Goal: Task Accomplishment & Management: Complete application form

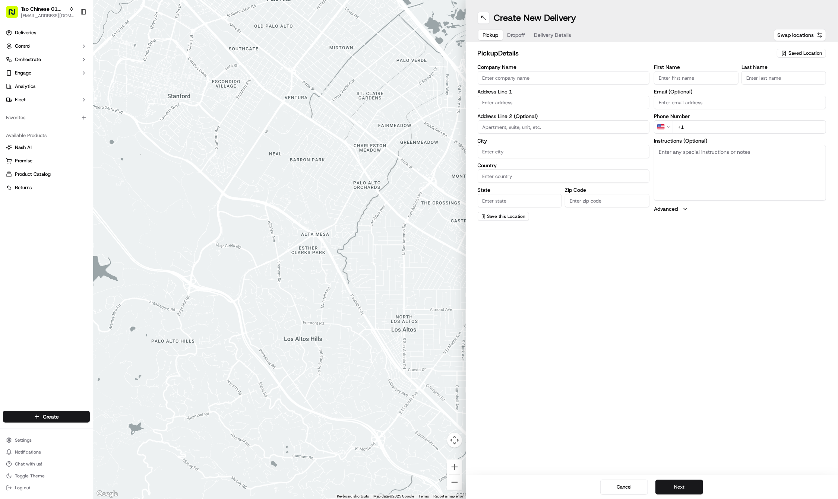
click at [803, 51] on span "Saved Location" at bounding box center [806, 53] width 34 height 7
click at [786, 81] on span "(01) Tso Chinese Takeout & Delivery Cherrywood" at bounding box center [789, 84] width 92 height 13
type input "(01) Tso Chinese Takeout & Delivery Cherrywood"
type input "Ste E-5"
type input "Austin"
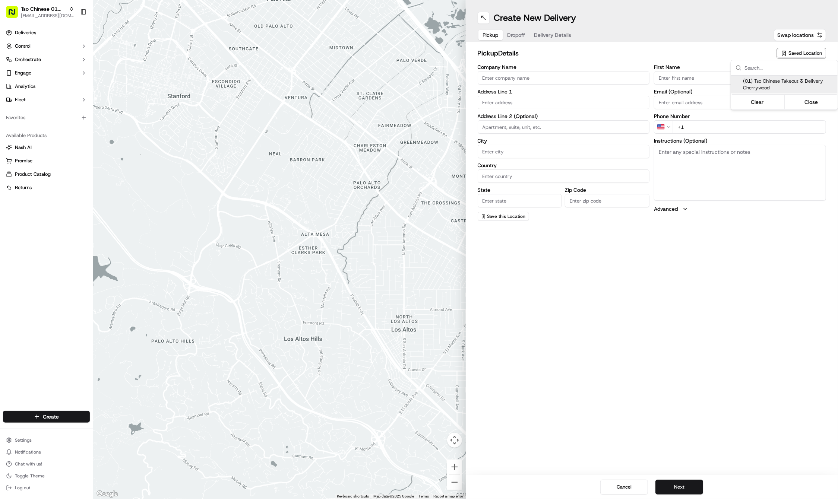
type input "US"
type input "[GEOGRAPHIC_DATA]"
type input "78722"
type input "Tso Chinese"
type input "Cherrywood Manager"
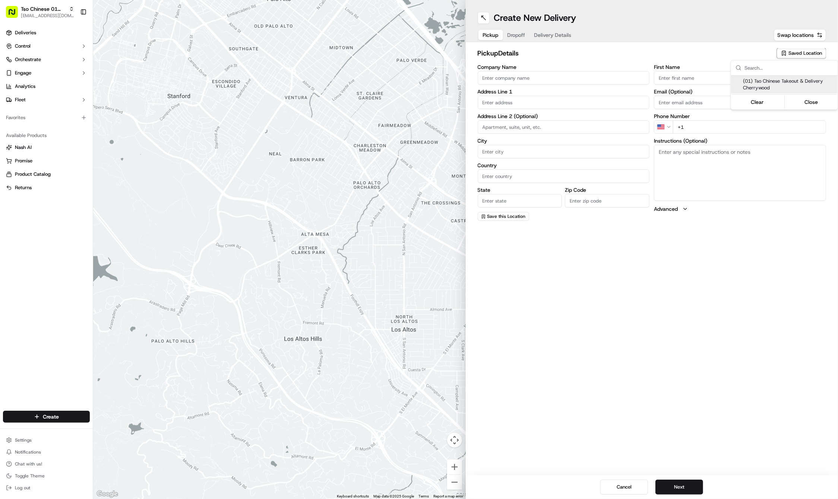
type input "[EMAIL_ADDRESS][DOMAIN_NAME]"
type input "[PHONE_NUMBER]"
type input "[STREET_ADDRESS]"
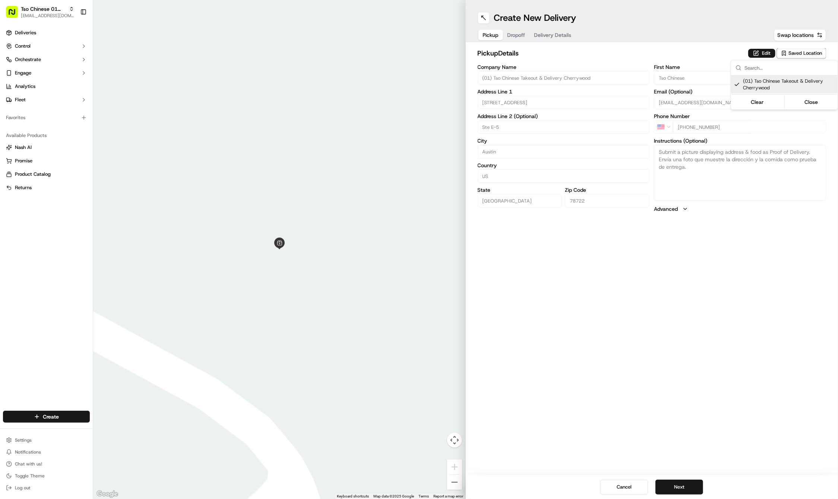
click at [520, 34] on html "Tso Chinese 01 Cherrywood [EMAIL_ADDRESS][DOMAIN_NAME] Toggle Sidebar Deliverie…" at bounding box center [419, 249] width 838 height 499
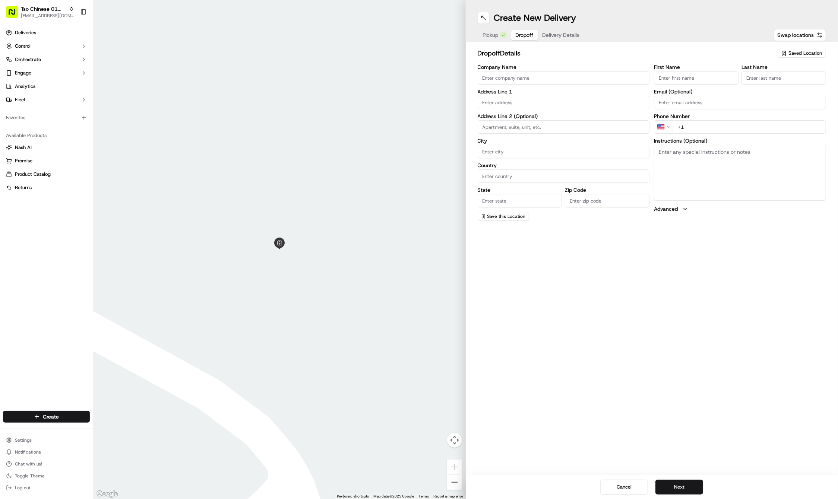
click at [520, 34] on span "Dropoff" at bounding box center [525, 34] width 18 height 7
click at [674, 78] on input "First Name" at bounding box center [696, 77] width 85 height 13
paste input "[PERSON_NAME]"
type input "[PERSON_NAME]"
type input "."
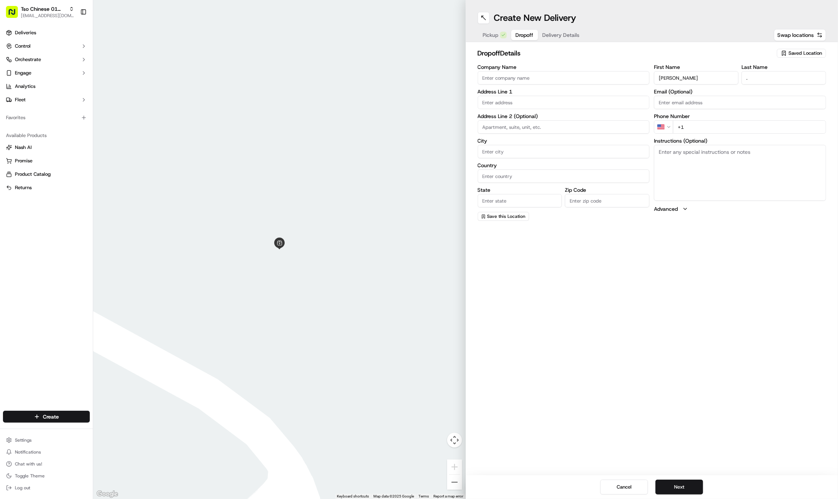
paste input "[PHONE_NUMBER]"
type input "[PHONE_NUMBER]"
click at [645, 350] on div "Create New Delivery Pickup Dropoff Delivery Details Swap locations dropoff Deta…" at bounding box center [652, 249] width 373 height 499
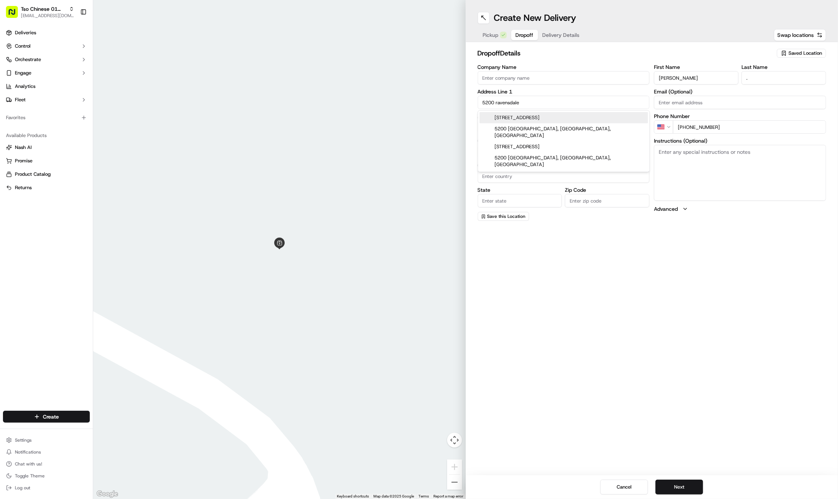
click at [561, 117] on div "[STREET_ADDRESS]" at bounding box center [564, 117] width 168 height 11
type input "[STREET_ADDRESS]"
type input "Austin"
type input "[GEOGRAPHIC_DATA]"
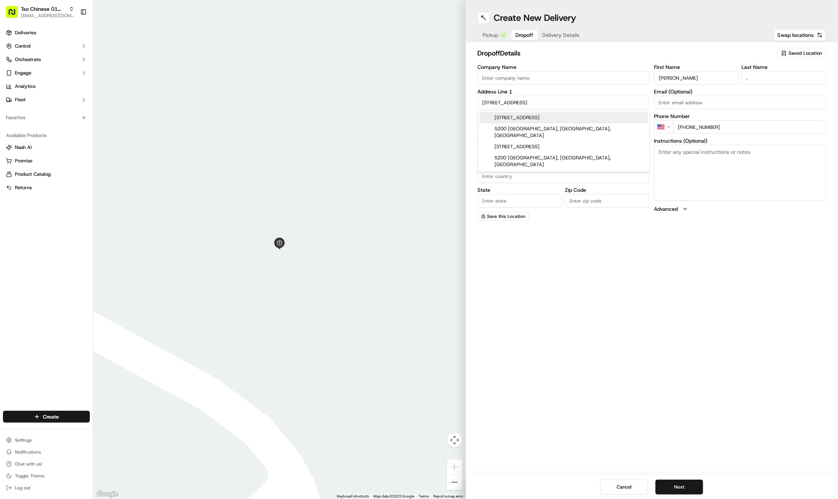
type input "78723"
type input "[STREET_ADDRESS]"
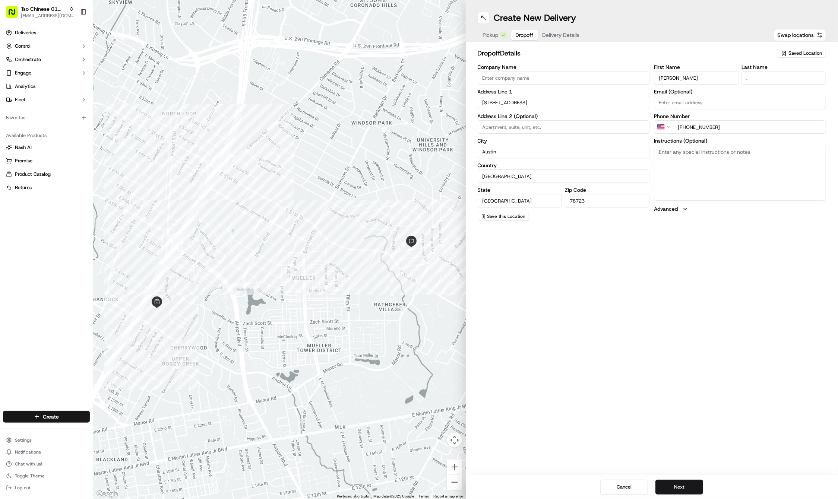
click at [562, 36] on span "Delivery Details" at bounding box center [561, 34] width 37 height 7
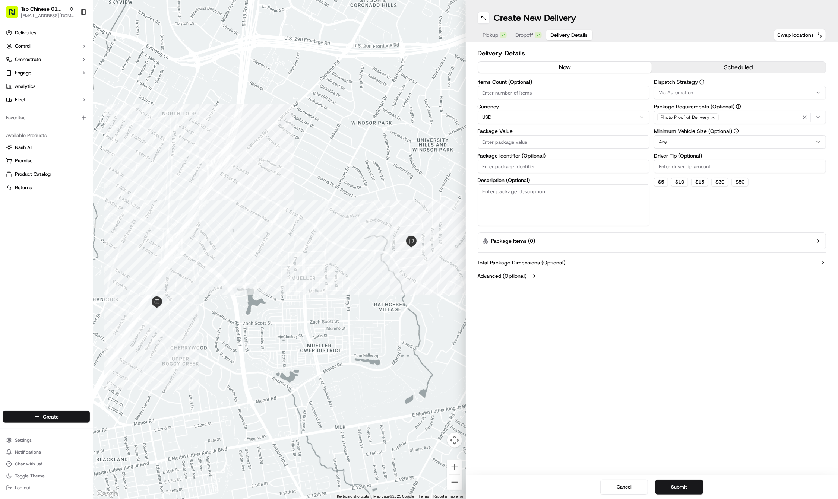
click at [693, 89] on span "Via Automation" at bounding box center [676, 92] width 34 height 7
click at [693, 129] on div "Tso Cherrywood Strategy" at bounding box center [708, 133] width 107 height 11
click at [698, 45] on html "Tso Chinese 01 Cherrywood [EMAIL_ADDRESS][DOMAIN_NAME] Toggle Sidebar Deliverie…" at bounding box center [419, 249] width 838 height 499
click at [709, 115] on div "Photo Proof of Delivery" at bounding box center [687, 117] width 61 height 8
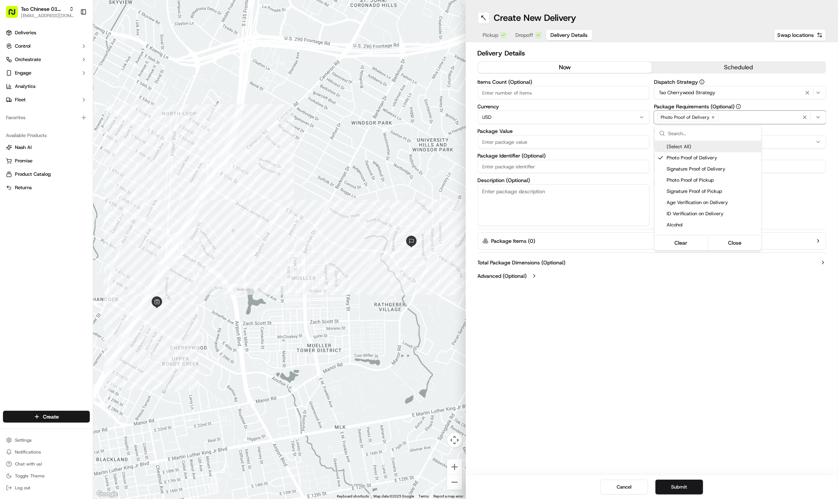
click at [711, 117] on icon "button" at bounding box center [713, 117] width 4 height 4
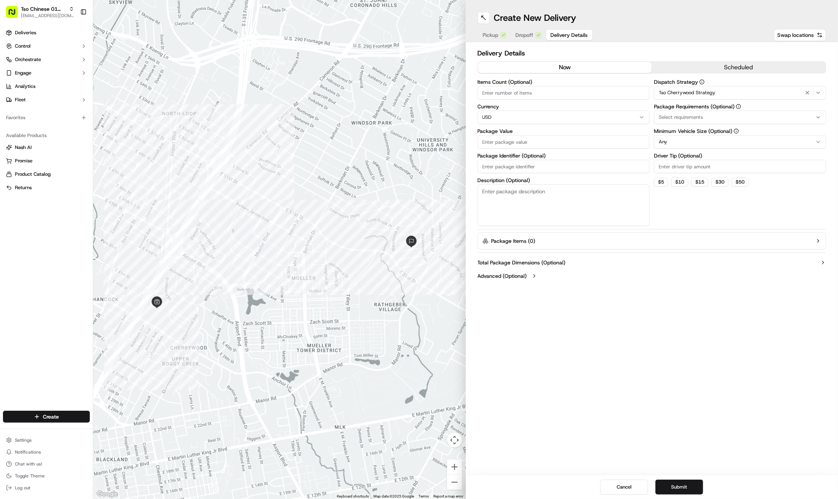
click at [710, 117] on div "Select requirements" at bounding box center [740, 117] width 168 height 7
click at [710, 117] on html "Tso Chinese 01 Cherrywood [EMAIL_ADDRESS][DOMAIN_NAME] Toggle Sidebar Deliverie…" at bounding box center [419, 249] width 838 height 499
click at [704, 122] on button "Select requirements" at bounding box center [740, 117] width 172 height 13
type input "me"
click at [707, 145] on span "Meet on Delivery" at bounding box center [713, 146] width 92 height 7
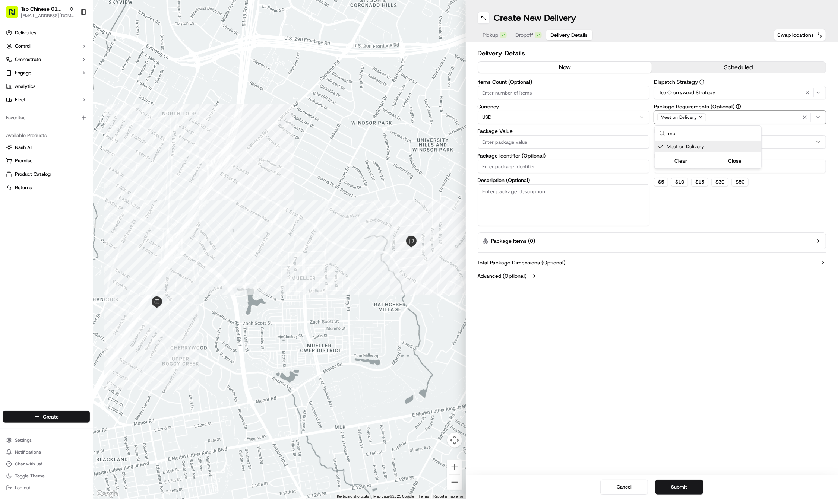
click at [703, 31] on html "Tso Chinese 01 Cherrywood [EMAIL_ADDRESS][DOMAIN_NAME] Toggle Sidebar Deliverie…" at bounding box center [419, 249] width 838 height 499
click at [700, 165] on input "Driver Tip (Optional)" at bounding box center [740, 166] width 172 height 13
type input "2"
click at [562, 141] on input "Package Value" at bounding box center [564, 141] width 172 height 13
type input "29.71"
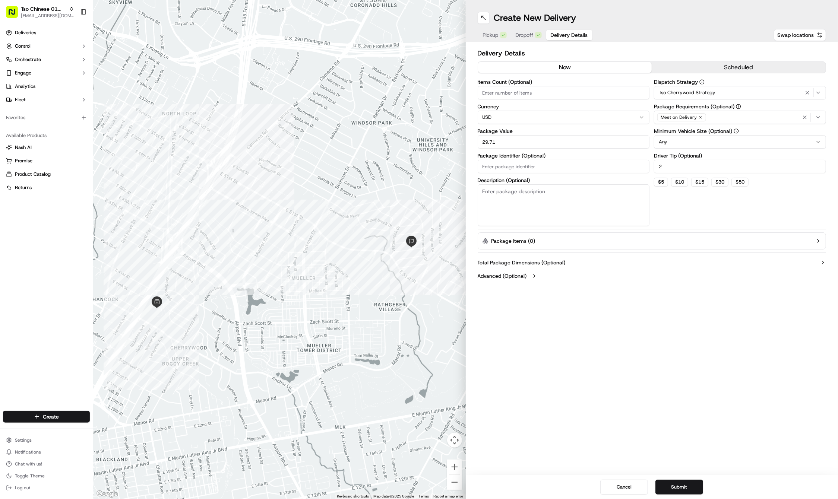
click at [490, 167] on input "Package Identifier (Optional)" at bounding box center [564, 166] width 172 height 13
type input "YURSL51"
click at [553, 314] on div "Create New Delivery Pickup Dropoff Delivery Details Swap locations Delivery Det…" at bounding box center [652, 249] width 373 height 499
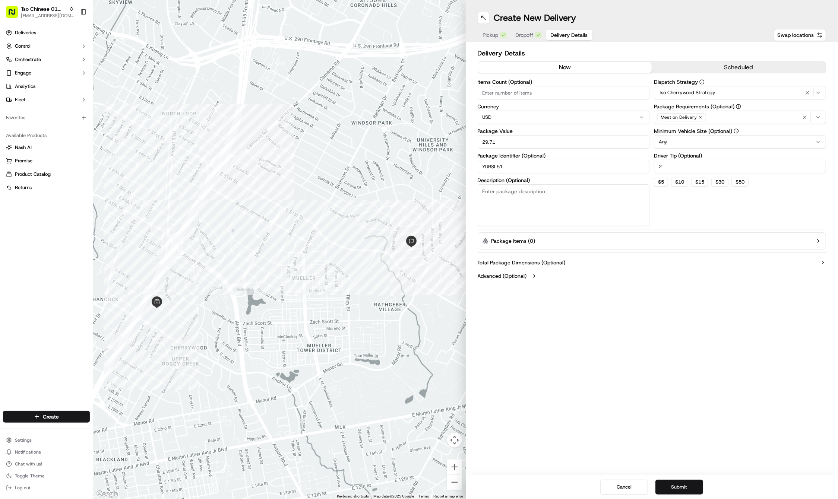
click at [676, 485] on button "Submit" at bounding box center [680, 487] width 48 height 15
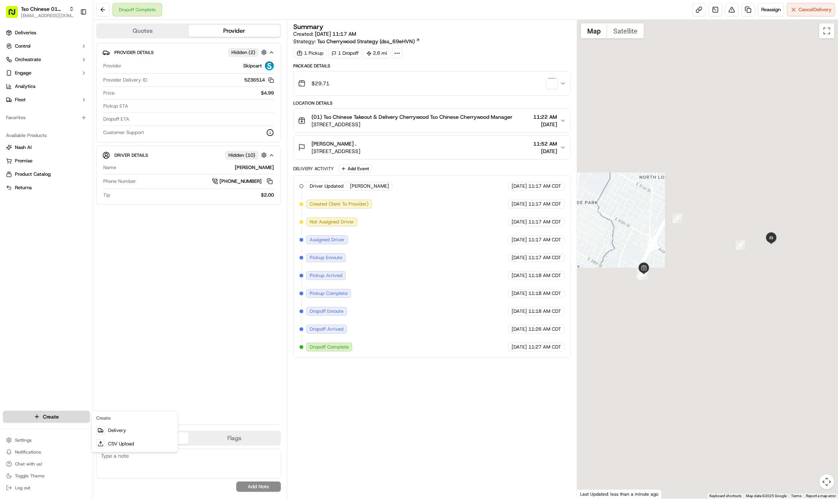
click at [78, 414] on html "Tso Chinese 01 Cherrywood [EMAIL_ADDRESS][DOMAIN_NAME] Toggle Sidebar Deliverie…" at bounding box center [419, 249] width 838 height 499
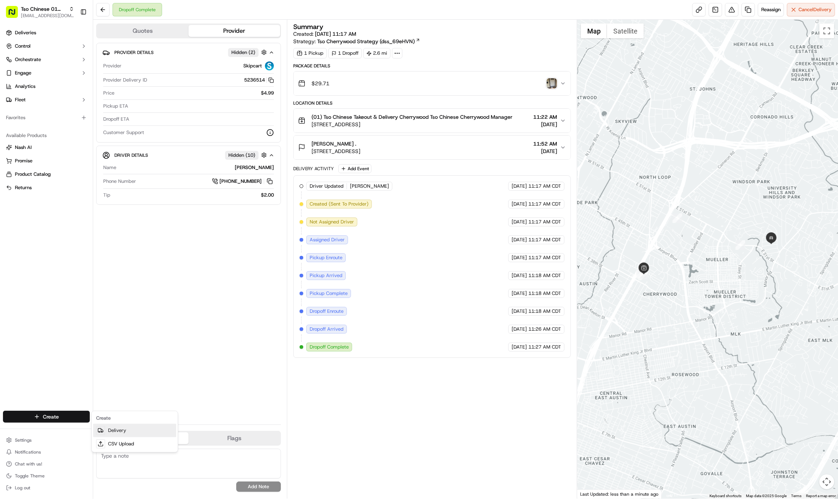
click at [133, 427] on link "Delivery" at bounding box center [134, 430] width 83 height 13
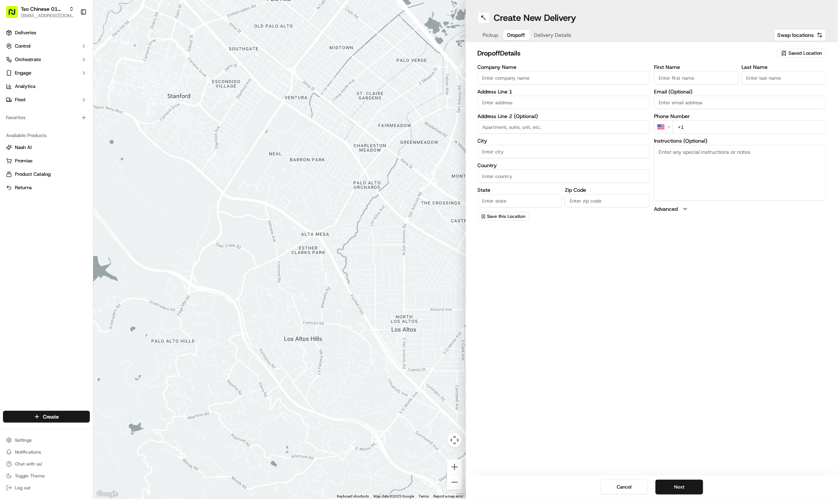
click at [523, 38] on span "Dropoff" at bounding box center [517, 34] width 18 height 7
drag, startPoint x: 837, startPoint y: 71, endPoint x: 523, endPoint y: 33, distance: 316.5
click at [523, 37] on span "Dropoff" at bounding box center [517, 34] width 18 height 7
click at [688, 74] on input "First Name" at bounding box center [696, 77] width 85 height 13
paste input "[PERSON_NAME]"
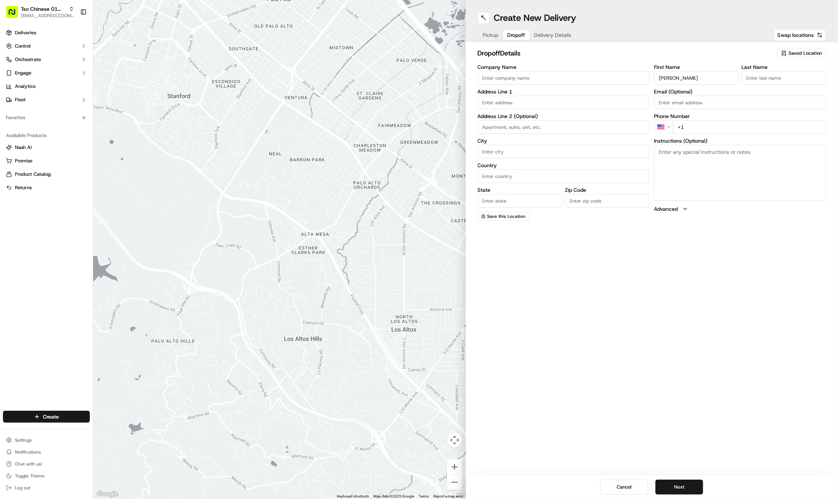
type input "[PERSON_NAME]"
type input ".."
click at [716, 130] on input "+1" at bounding box center [749, 135] width 153 height 13
click at [731, 129] on input "+1" at bounding box center [749, 126] width 153 height 13
paste input "[PHONE_NUMBER]"
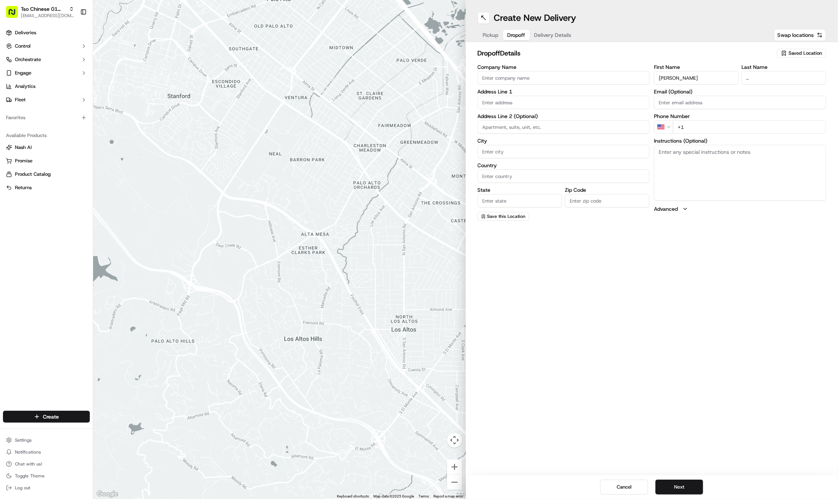
type input "[PHONE_NUMBER]"
click at [776, 163] on textarea "Instructions (Optional)" at bounding box center [740, 173] width 172 height 56
paste textarea "Company: [GEOGRAPHIC_DATA] - SE corner of [PERSON_NAME] and [GEOGRAPHIC_DATA]"
type textarea "Company: [GEOGRAPHIC_DATA] - SE corner of [PERSON_NAME] and [GEOGRAPHIC_DATA]"
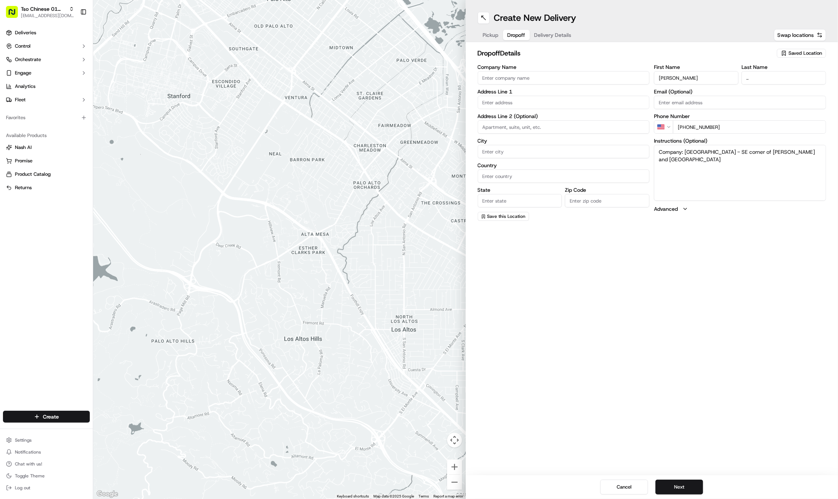
click at [551, 97] on input "text" at bounding box center [564, 102] width 172 height 13
paste input "[STREET_ADDRESS][PERSON_NAME]"
click at [559, 120] on div "[STREET_ADDRESS][PERSON_NAME]" at bounding box center [564, 117] width 168 height 11
type input "[STREET_ADDRESS][PERSON_NAME]"
type input "Austin"
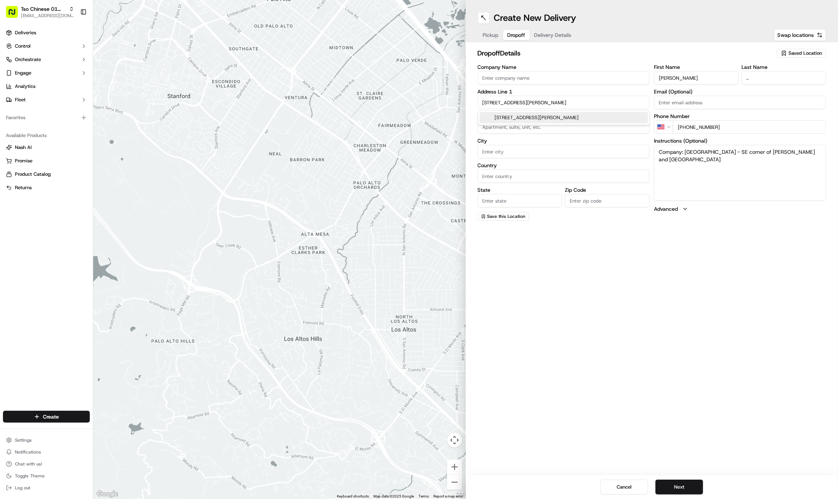
type input "[GEOGRAPHIC_DATA]"
type input "78712"
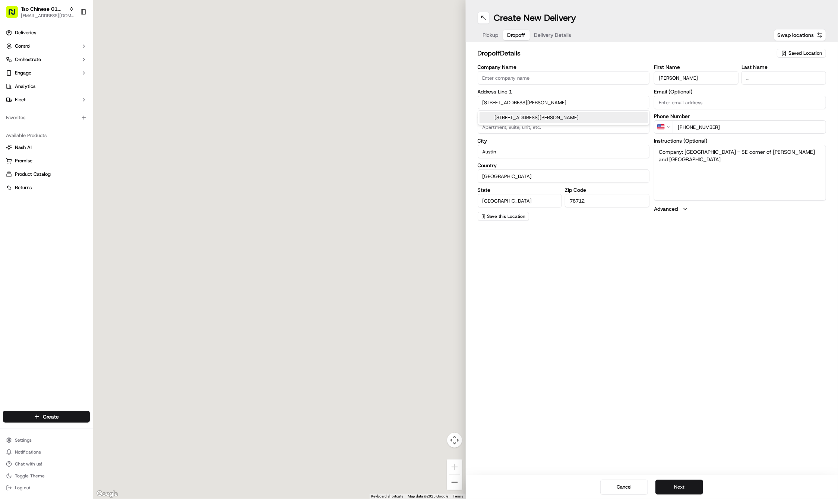
type input "[STREET_ADDRESS][PERSON_NAME]"
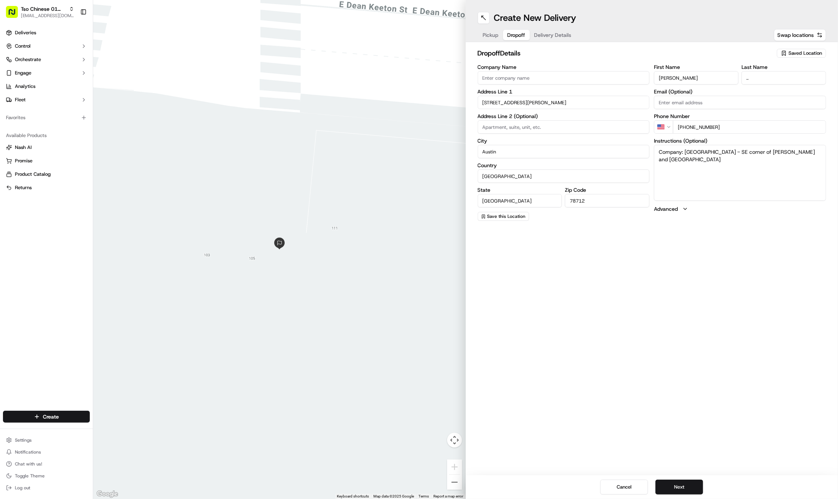
click at [492, 35] on span "Pickup" at bounding box center [491, 34] width 16 height 7
click at [804, 52] on span "Saved Location" at bounding box center [806, 53] width 34 height 7
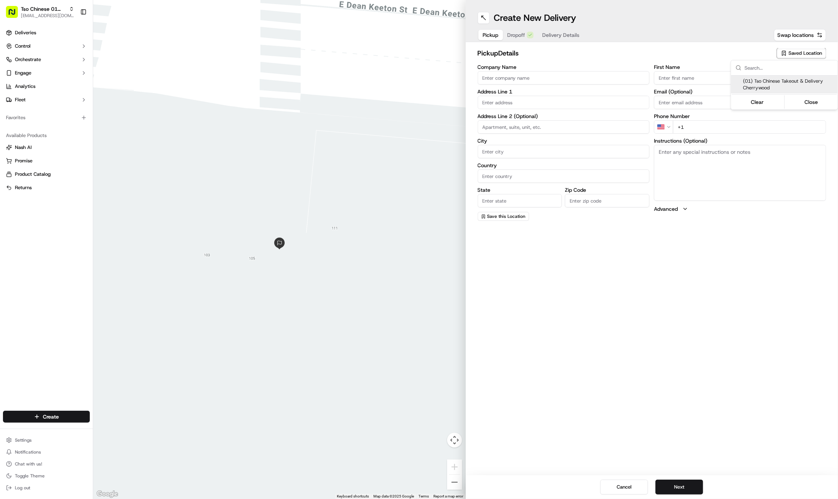
click at [789, 80] on span "(01) Tso Chinese Takeout & Delivery Cherrywood" at bounding box center [789, 84] width 92 height 13
type input "(01) Tso Chinese Takeout & Delivery Cherrywood"
type input "Ste E-5"
type input "Austin"
type input "US"
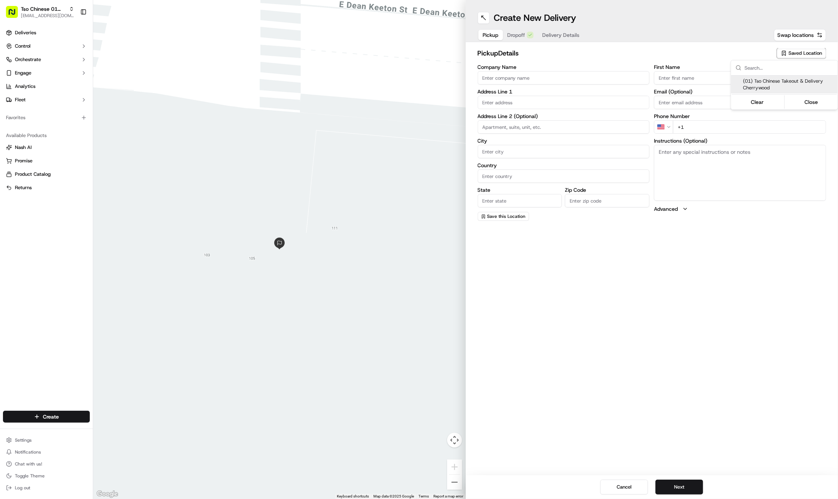
type input "[GEOGRAPHIC_DATA]"
type input "78722"
type input "Tso Chinese"
type input "Cherrywood Manager"
type input "[EMAIL_ADDRESS][DOMAIN_NAME]"
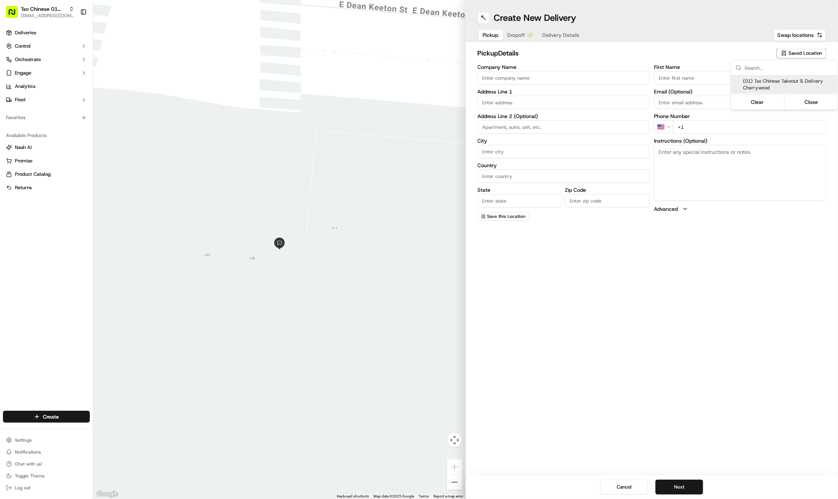
type input "[PHONE_NUMBER]"
type textarea "Submit a picture displaying address & food as Proof of Delivery. Envía una foto…"
type input "[STREET_ADDRESS]"
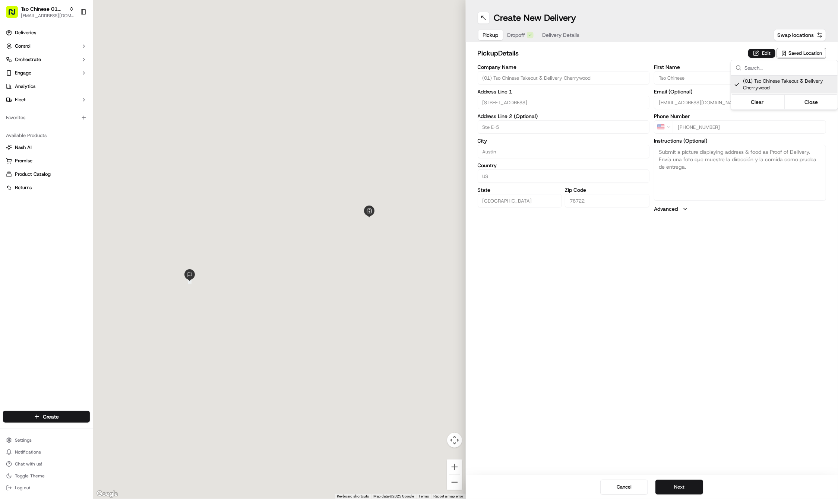
click at [789, 80] on span "(01) Tso Chinese Takeout & Delivery Cherrywood" at bounding box center [789, 84] width 92 height 13
type input "+1"
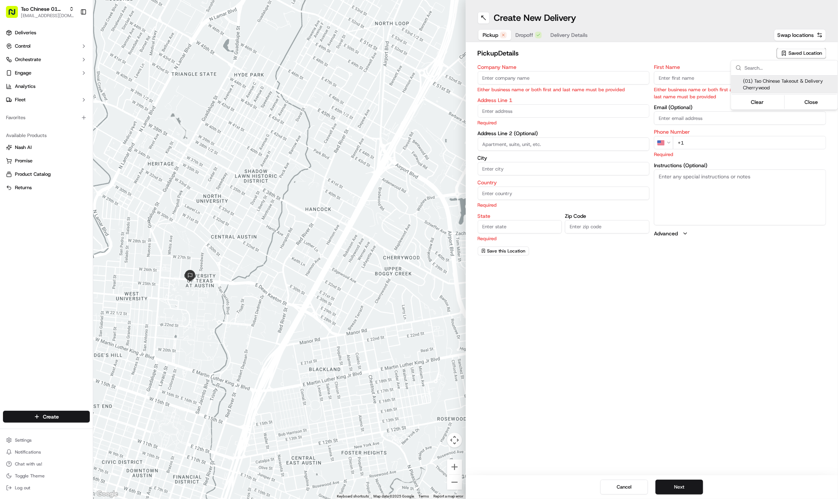
click at [770, 87] on span "(01) Tso Chinese Takeout & Delivery Cherrywood" at bounding box center [789, 84] width 92 height 13
type input "(01) Tso Chinese Takeout & Delivery Cherrywood"
type input "Ste E-5"
type input "Austin"
type input "US"
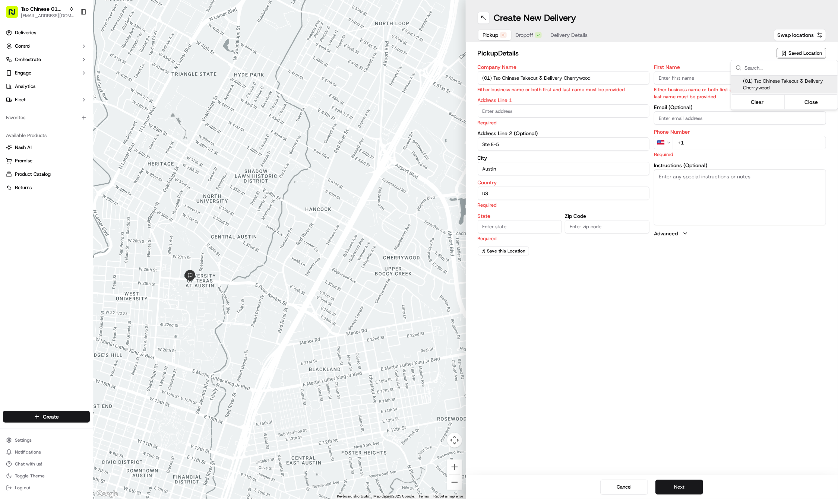
type input "[GEOGRAPHIC_DATA]"
type input "78722"
type input "Tso Chinese"
type input "Cherrywood Manager"
type input "[EMAIL_ADDRESS][DOMAIN_NAME]"
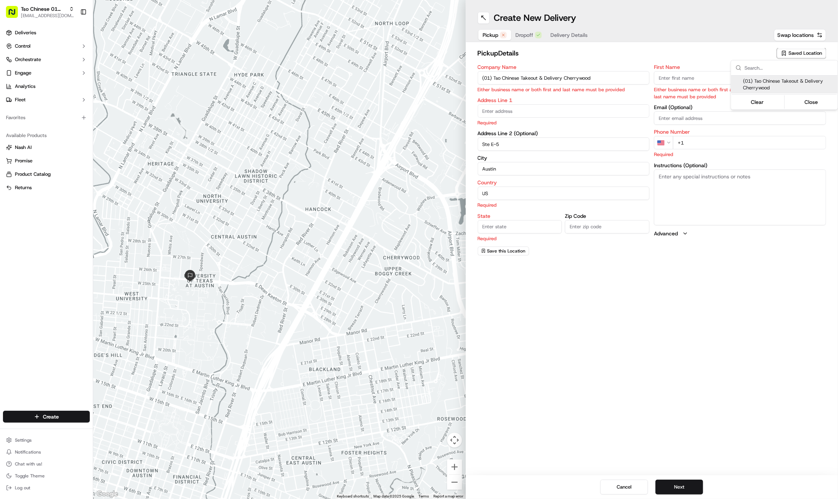
type input "[PHONE_NUMBER]"
type textarea "Submit a picture displaying address & food as Proof of Delivery. Envía una foto…"
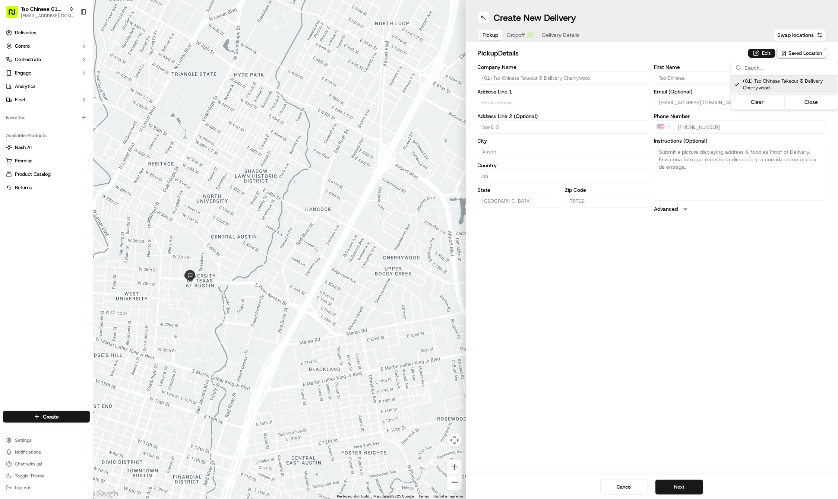
type input "[STREET_ADDRESS]"
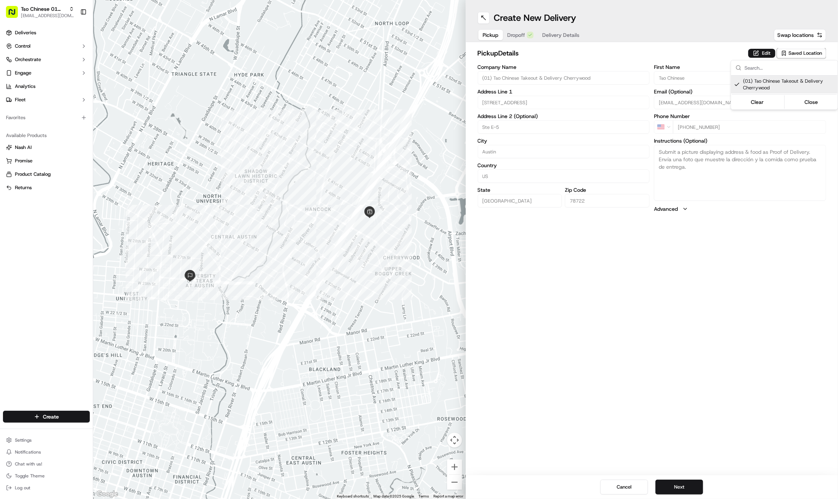
click at [770, 87] on span "(01) Tso Chinese Takeout & Delivery Cherrywood" at bounding box center [789, 84] width 92 height 13
type input "+1"
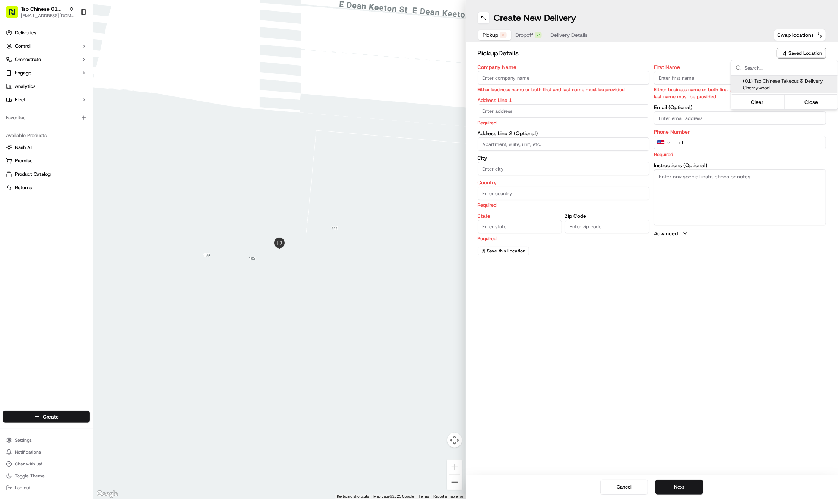
click at [768, 88] on span "(01) Tso Chinese Takeout & Delivery Cherrywood" at bounding box center [789, 84] width 92 height 13
type input "(01) Tso Chinese Takeout & Delivery Cherrywood"
type input "[STREET_ADDRESS]"
type input "Ste E-5"
type input "Austin"
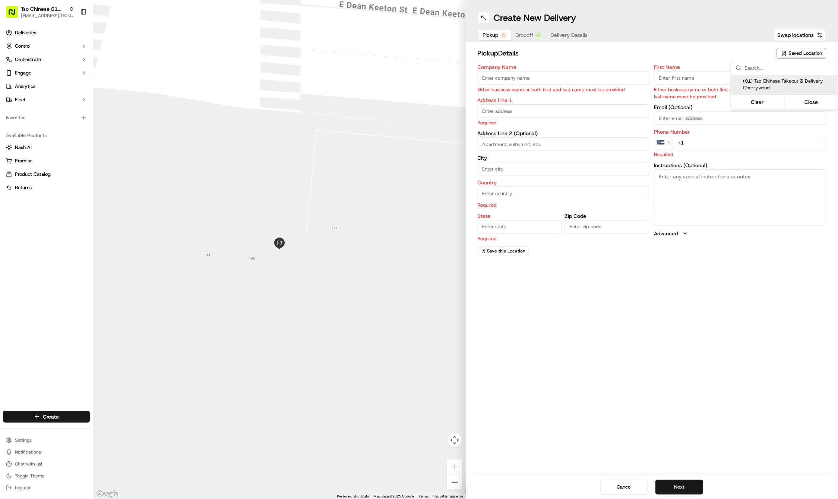
type input "US"
type input "[GEOGRAPHIC_DATA]"
type input "78722"
type input "Tso Chinese"
type input "Cherrywood Manager"
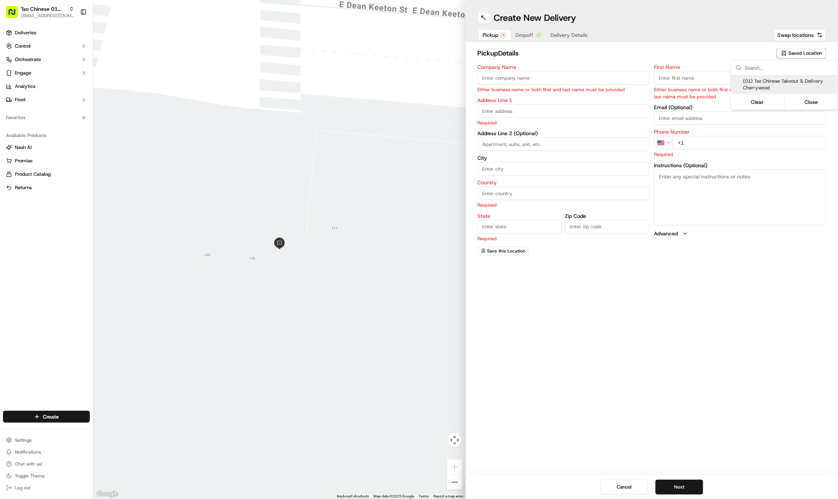
type input "[EMAIL_ADDRESS][DOMAIN_NAME]"
type input "[PHONE_NUMBER]"
type textarea "Submit a picture displaying address & food as Proof of Delivery. Envía una foto…"
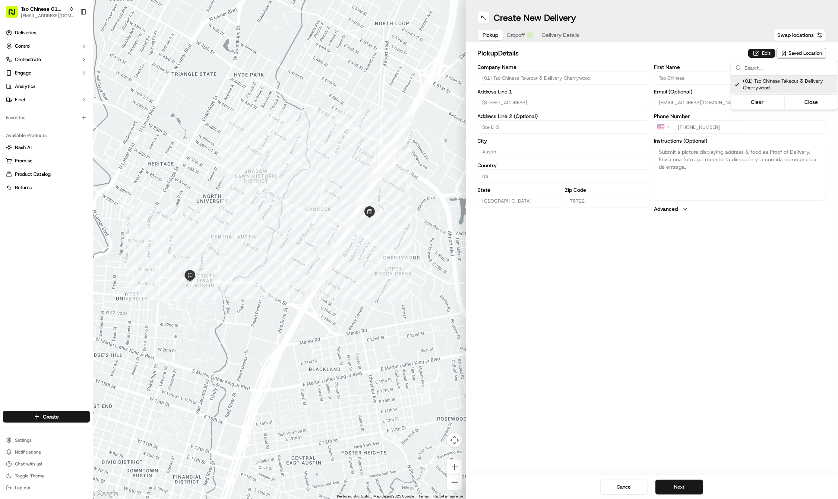
click at [512, 34] on html "Tso Chinese 01 Cherrywood [EMAIL_ADDRESS][DOMAIN_NAME] Toggle Sidebar Deliverie…" at bounding box center [419, 249] width 838 height 499
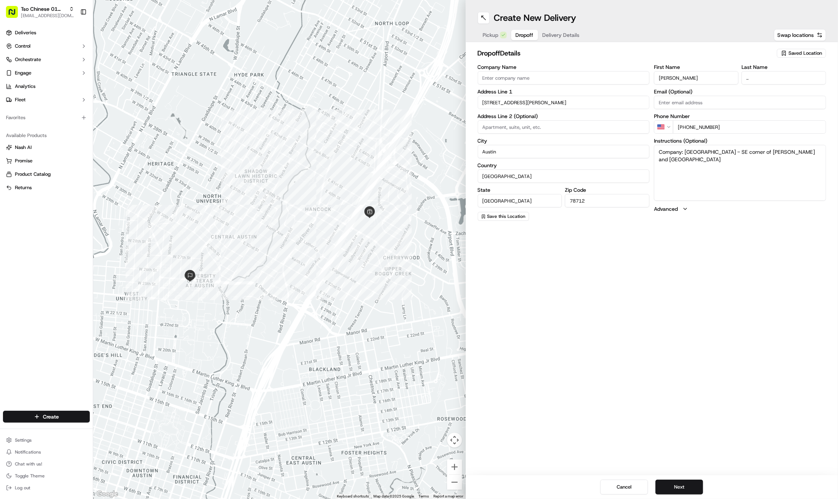
click at [512, 34] on button "Dropoff" at bounding box center [524, 35] width 27 height 10
click at [550, 34] on button "Delivery Details" at bounding box center [561, 35] width 46 height 10
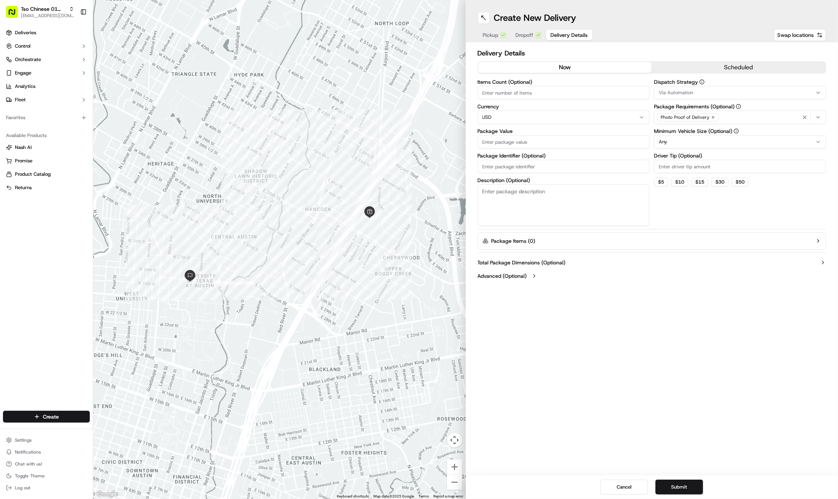
click at [745, 92] on div "Via Automation" at bounding box center [740, 92] width 168 height 7
click at [707, 136] on span "Tso Cherrywood Strategy" at bounding box center [713, 133] width 92 height 7
click at [680, 41] on html "Tso Chinese 01 Cherrywood [EMAIL_ADDRESS][DOMAIN_NAME] Toggle Sidebar Deliverie…" at bounding box center [419, 249] width 838 height 499
click at [712, 116] on icon "button" at bounding box center [713, 117] width 4 height 4
click at [712, 116] on div "Photo Proof of Delivery" at bounding box center [740, 117] width 168 height 11
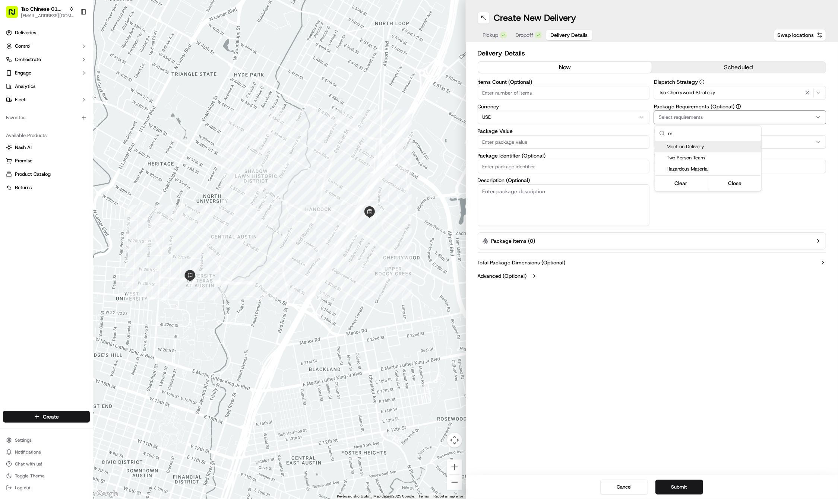
type input "m"
click at [710, 149] on span "Meet on Delivery" at bounding box center [713, 146] width 92 height 7
click at [674, 28] on html "Tso Chinese 01 Cherrywood [EMAIL_ADDRESS][DOMAIN_NAME] Toggle Sidebar Deliverie…" at bounding box center [419, 249] width 838 height 499
click at [689, 165] on input "Driver Tip (Optional)" at bounding box center [740, 166] width 172 height 13
type input "2"
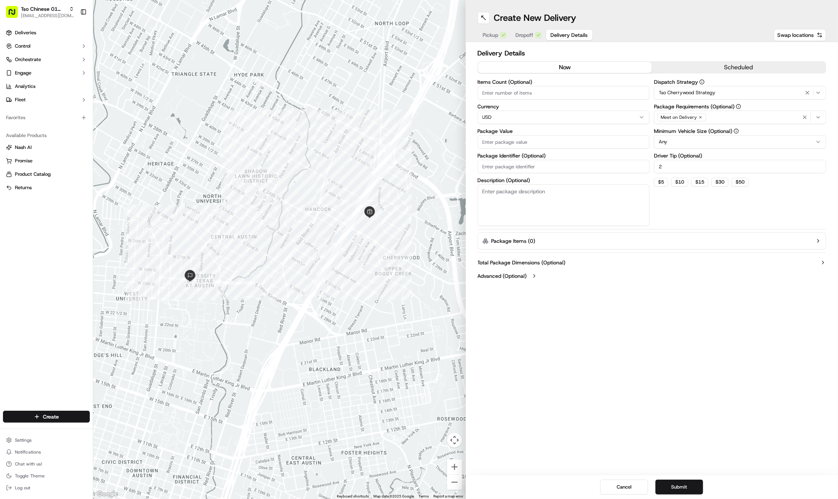
click at [564, 146] on input "Package Value" at bounding box center [564, 141] width 172 height 13
type input "134.55"
click at [607, 168] on input "Package Identifier (Optional)" at bounding box center [564, 166] width 172 height 13
type input "4J20CYP"
click at [678, 482] on button "Submit" at bounding box center [680, 487] width 48 height 15
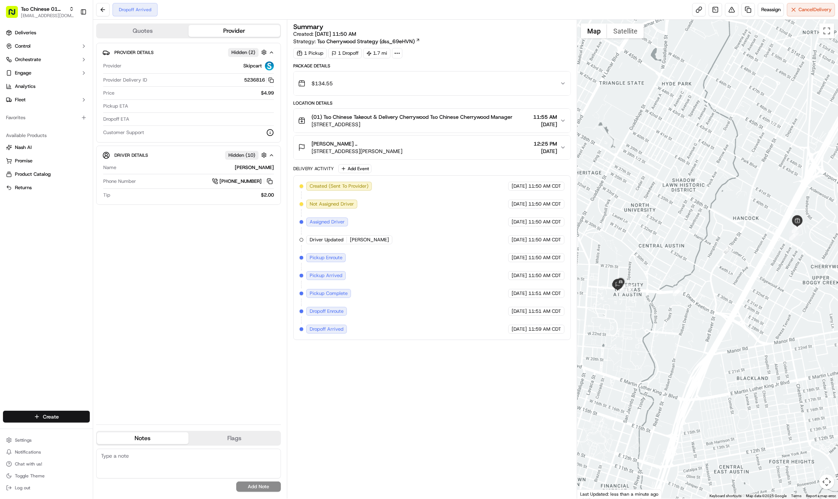
click at [72, 415] on html "Tso Chinese 01 Cherrywood [EMAIL_ADDRESS][DOMAIN_NAME] Toggle Sidebar Deliverie…" at bounding box center [419, 249] width 838 height 499
click at [119, 432] on link "Delivery" at bounding box center [134, 430] width 83 height 13
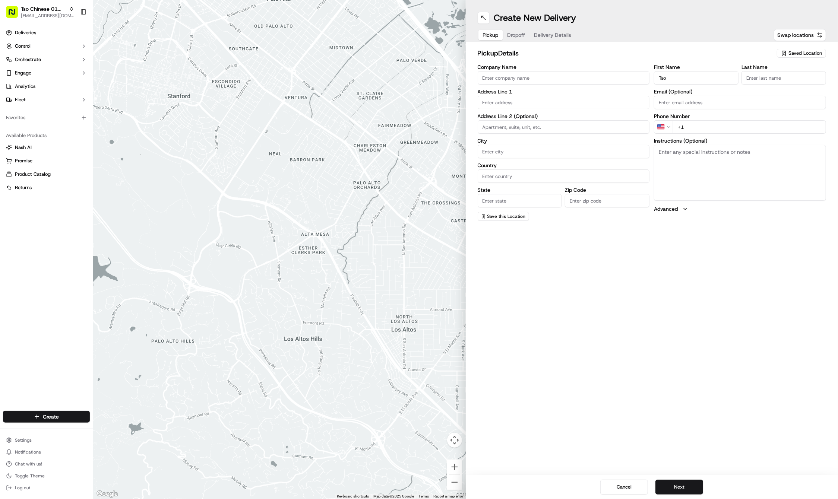
type input "Tso"
type input "Chinese"
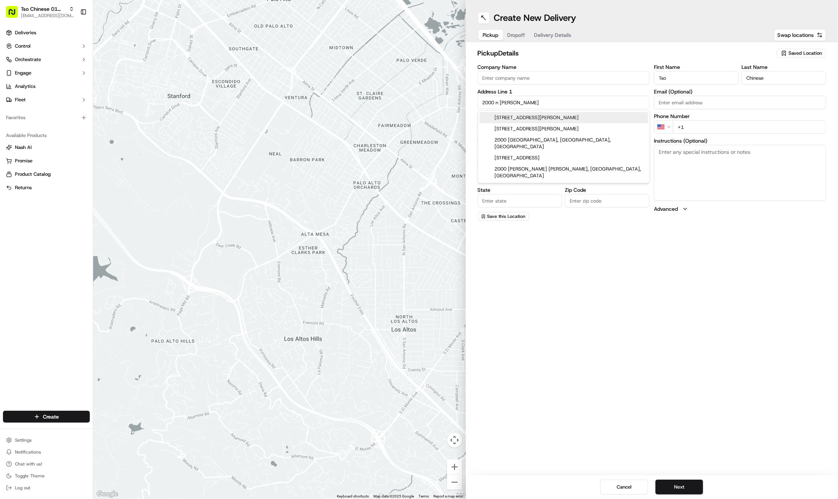
click at [583, 119] on div "[STREET_ADDRESS][PERSON_NAME]" at bounding box center [564, 117] width 168 height 11
type input "[STREET_ADDRESS][PERSON_NAME]"
type input "Round Rock"
type input "[GEOGRAPHIC_DATA]"
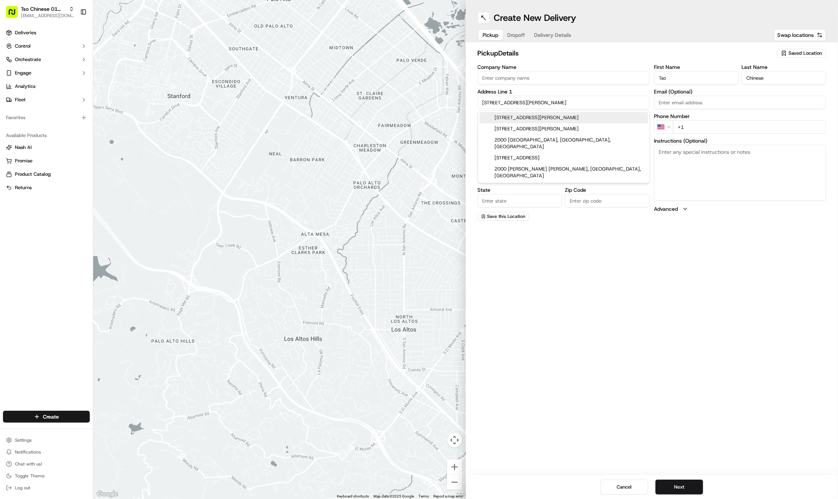
type input "78664"
type input "[STREET_ADDRESS][PERSON_NAME]"
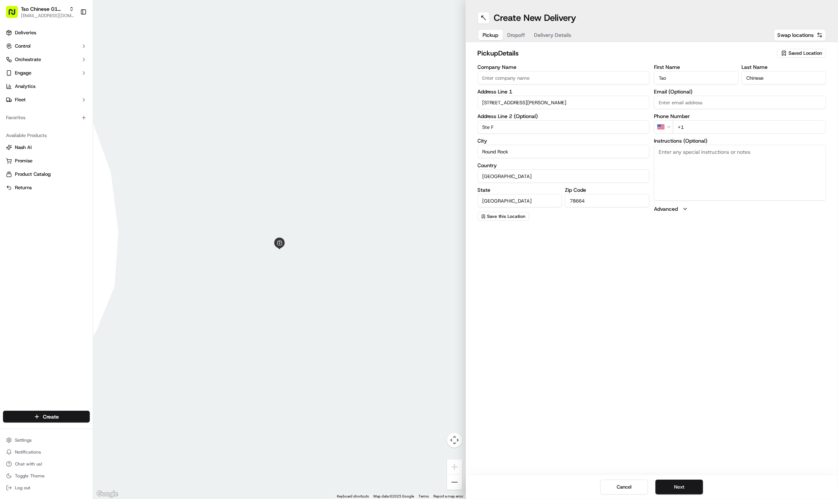
type input "Ste F"
click at [610, 290] on div "Create New Delivery Pickup Dropoff Delivery Details Swap locations pickup Detai…" at bounding box center [652, 249] width 373 height 499
type input "[PHONE_NUMBER]"
click at [715, 163] on textarea "Instructions (Optional)" at bounding box center [740, 173] width 172 height 56
click at [517, 31] on span "Dropoff" at bounding box center [525, 34] width 18 height 7
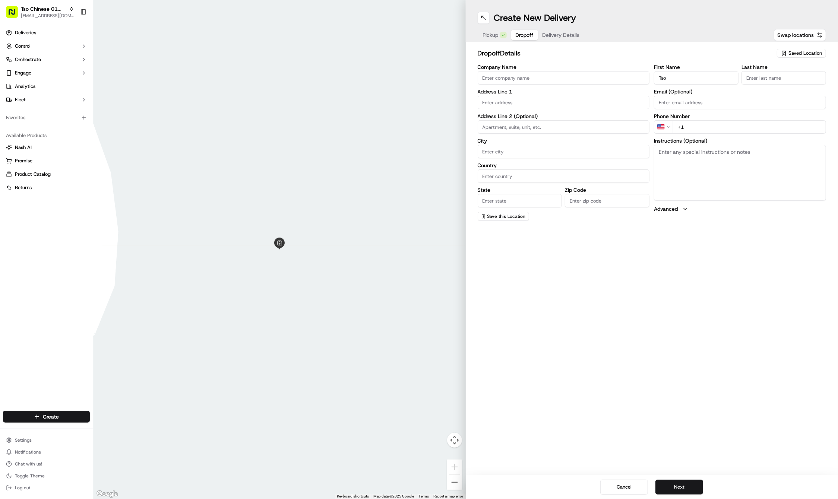
type input "Tso"
type input "Chinese"
click at [728, 42] on div "dropoff Details Saved Location Company Name Address Line 1 Address Line 2 (Opti…" at bounding box center [652, 135] width 373 height 186
type input "[PHONE_NUMBER]"
click at [704, 165] on textarea "Instructions (Optional)" at bounding box center [740, 173] width 172 height 56
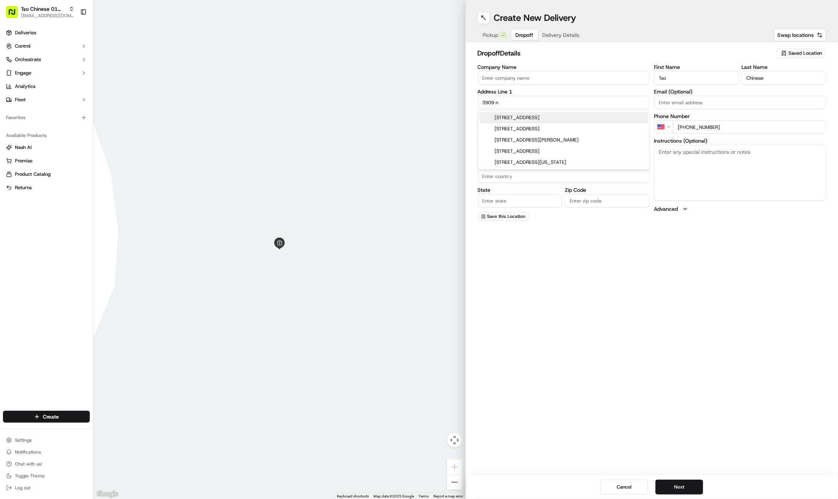
click at [580, 117] on div "[STREET_ADDRESS]" at bounding box center [564, 117] width 168 height 11
type input "[STREET_ADDRESS]"
type input "Austin"
type input "[GEOGRAPHIC_DATA]"
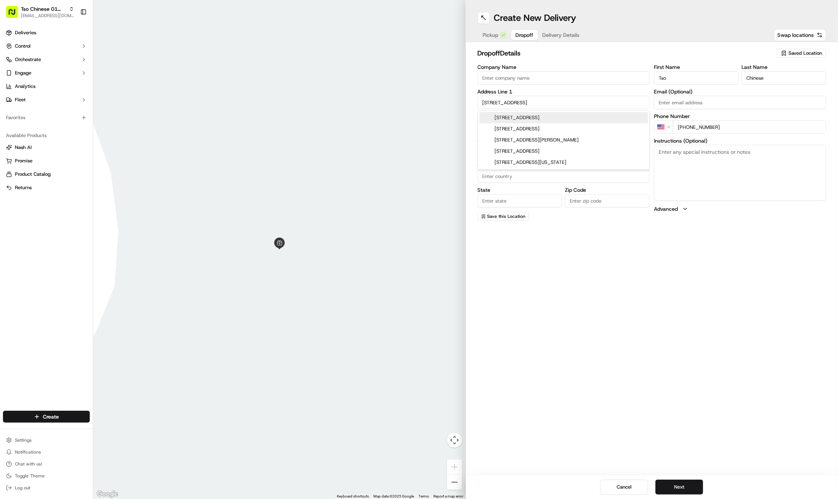
type input "78722"
type input "[STREET_ADDRESS]"
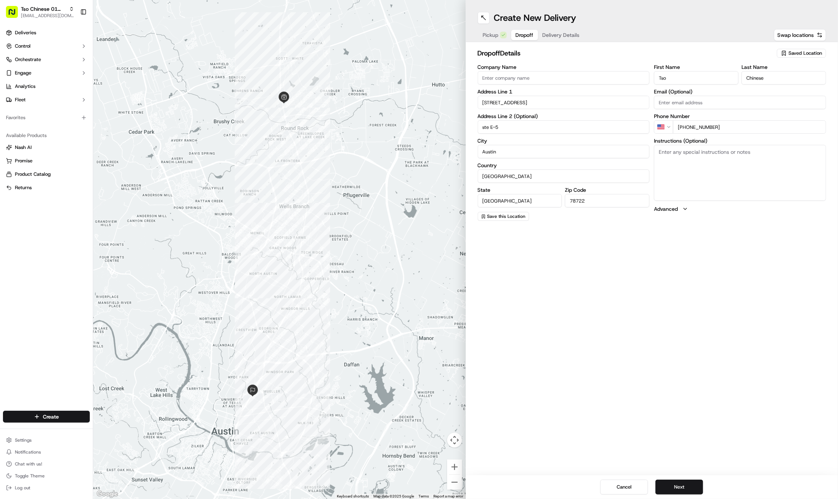
type input "ste E-5"
click at [524, 244] on div "Create New Delivery Pickup Dropoff Delivery Details Swap locations dropoff Deta…" at bounding box center [652, 249] width 373 height 499
click at [561, 29] on div "Pickup Dropoff Delivery Details" at bounding box center [531, 34] width 107 height 13
click at [561, 33] on span "Delivery Details" at bounding box center [561, 34] width 37 height 7
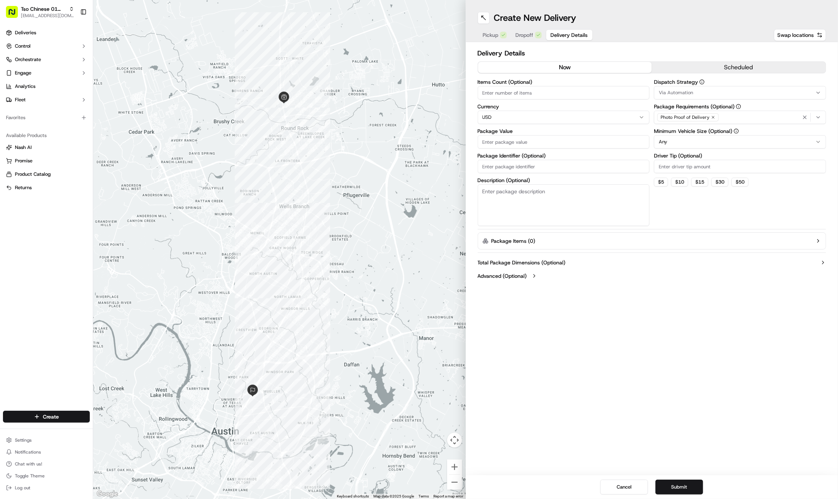
click at [678, 88] on button "Via Automation" at bounding box center [740, 92] width 172 height 13
click at [692, 132] on span "Tso Cherrywood Strategy" at bounding box center [713, 133] width 92 height 7
click at [683, 63] on html "Tso Chinese 01 Cherrywood [EMAIL_ADDRESS][DOMAIN_NAME] Toggle Sidebar Deliverie…" at bounding box center [419, 249] width 838 height 499
click at [711, 117] on icon "button" at bounding box center [713, 117] width 4 height 4
click at [711, 117] on div "Select requirements" at bounding box center [740, 117] width 168 height 7
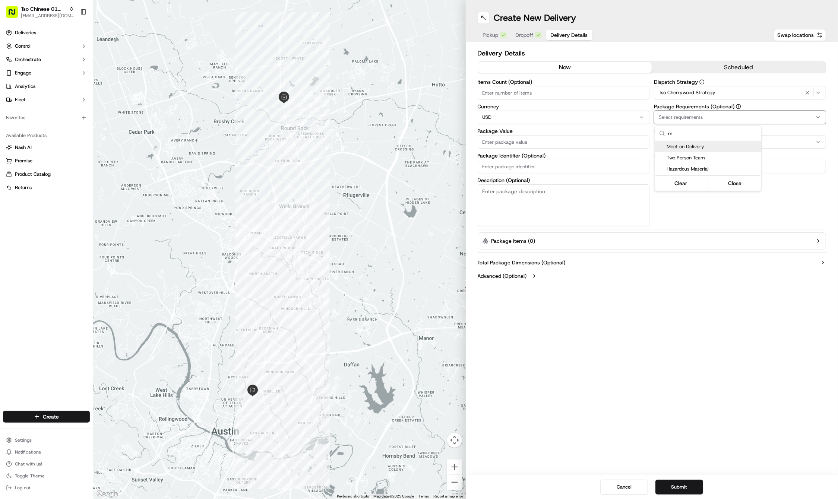
type input "m"
click at [703, 146] on span "Meet on Delivery" at bounding box center [713, 146] width 92 height 7
click at [695, 45] on html "Tso Chinese 01 Cherrywood [EMAIL_ADDRESS][DOMAIN_NAME] Toggle Sidebar Deliverie…" at bounding box center [419, 249] width 838 height 499
click at [695, 160] on input "Driver Tip (Optional)" at bounding box center [740, 166] width 172 height 13
type input "2"
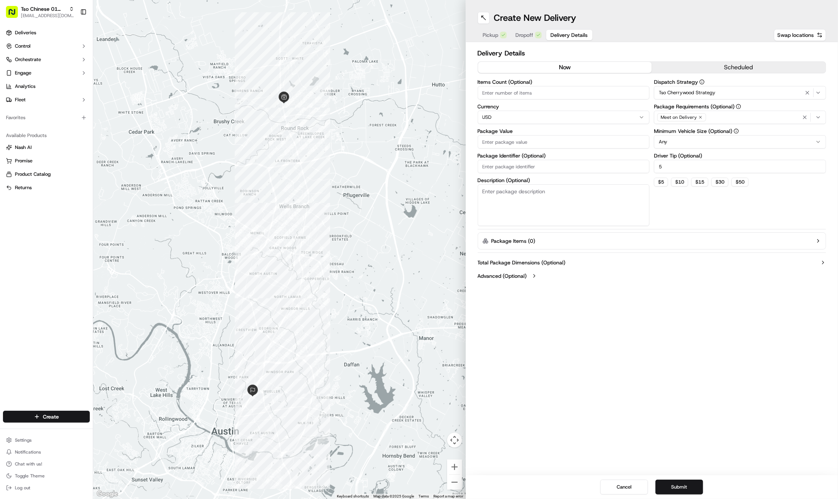
type input "5"
click at [512, 136] on input "Package Value" at bounding box center [564, 141] width 172 height 13
type input "1.00"
click at [513, 162] on input "Package Identifier (Optional)" at bounding box center [564, 166] width 172 height 13
type input "123456xxx"
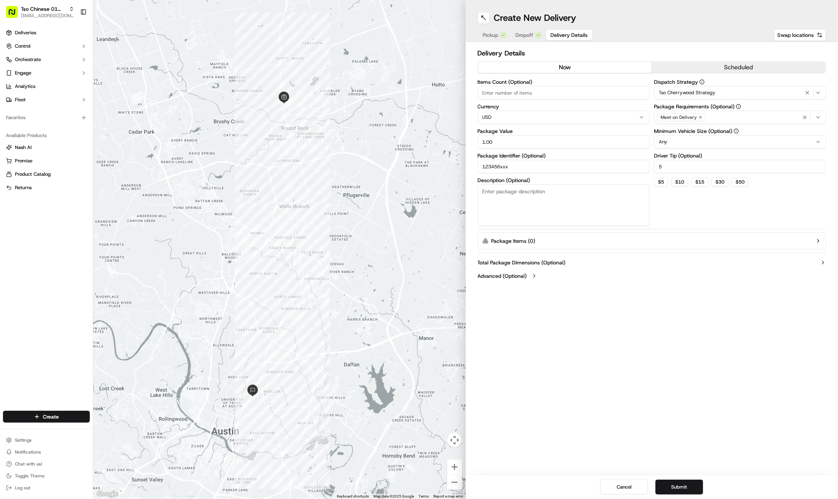
click at [603, 407] on div "Create New Delivery Pickup Dropoff Delivery Details Swap locations Delivery Det…" at bounding box center [652, 249] width 373 height 499
click at [695, 482] on button "Submit" at bounding box center [680, 487] width 48 height 15
